Goal: Find contact information: Obtain details needed to contact an individual or organization

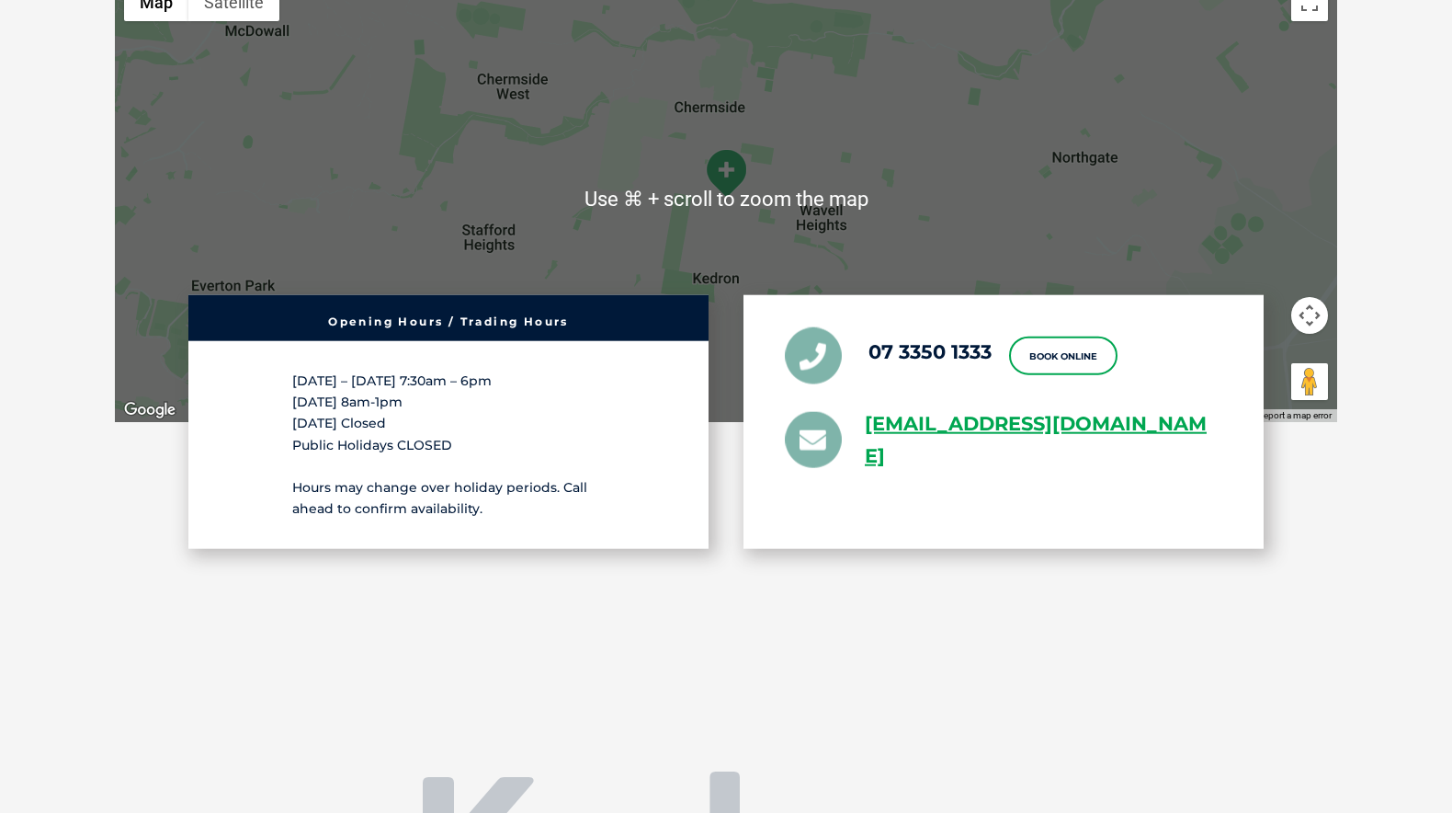
scroll to position [3678, 0]
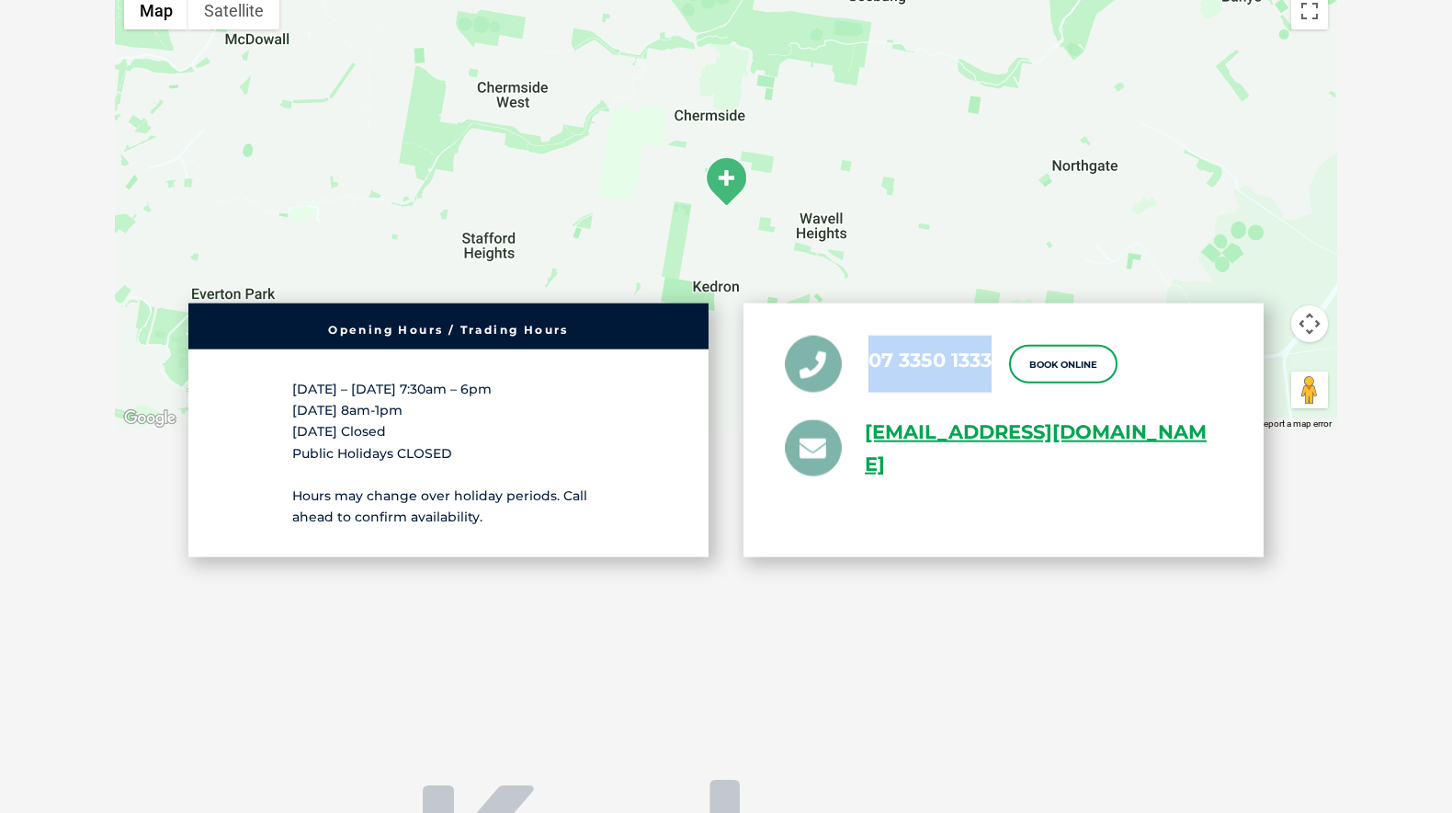
drag, startPoint x: 995, startPoint y: 357, endPoint x: 879, endPoint y: 350, distance: 116.9
click at [873, 348] on ul "07 3350 1333 Book Online [EMAIL_ADDRESS][DOMAIN_NAME]" at bounding box center [1004, 407] width 438 height 145
copy link "07 3350 1333"
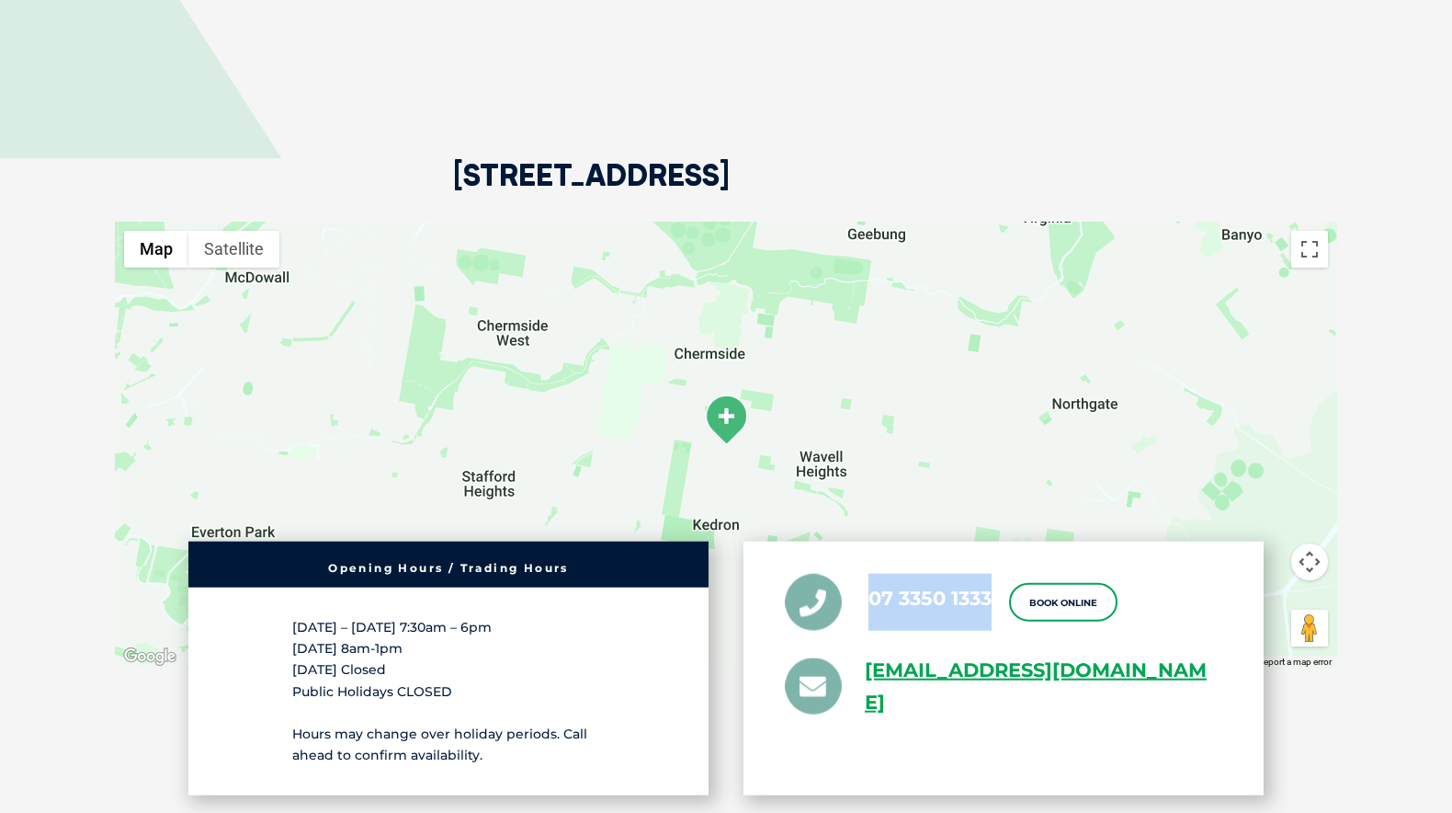
scroll to position [3437, 0]
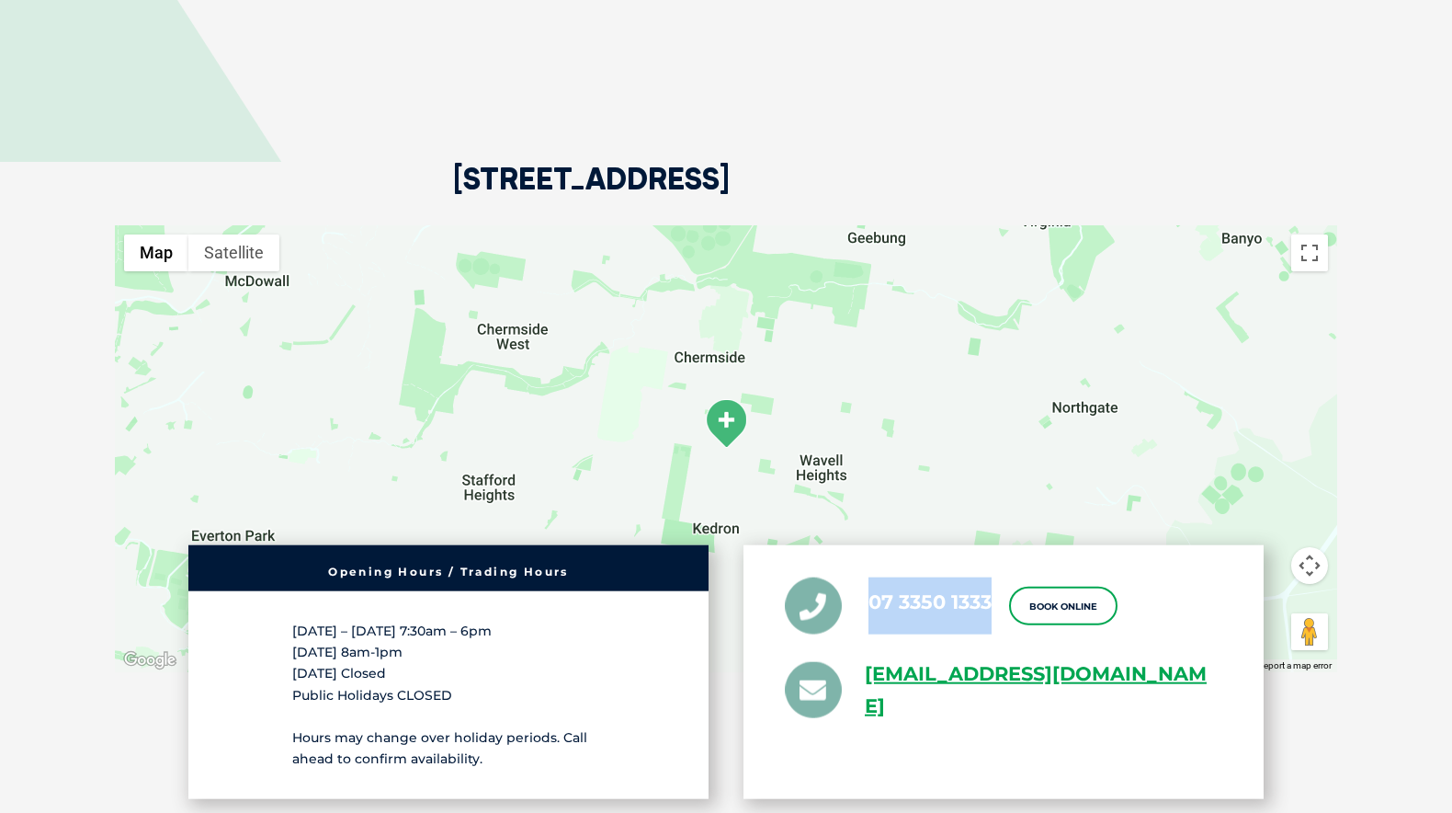
drag, startPoint x: 458, startPoint y: 173, endPoint x: 946, endPoint y: 165, distance: 488.1
click at [950, 165] on div "[STREET_ADDRESS]" at bounding box center [726, 113] width 1222 height 223
copy h2 "[STREET_ADDRESS]"
